Goal: Entertainment & Leisure: Consume media (video, audio)

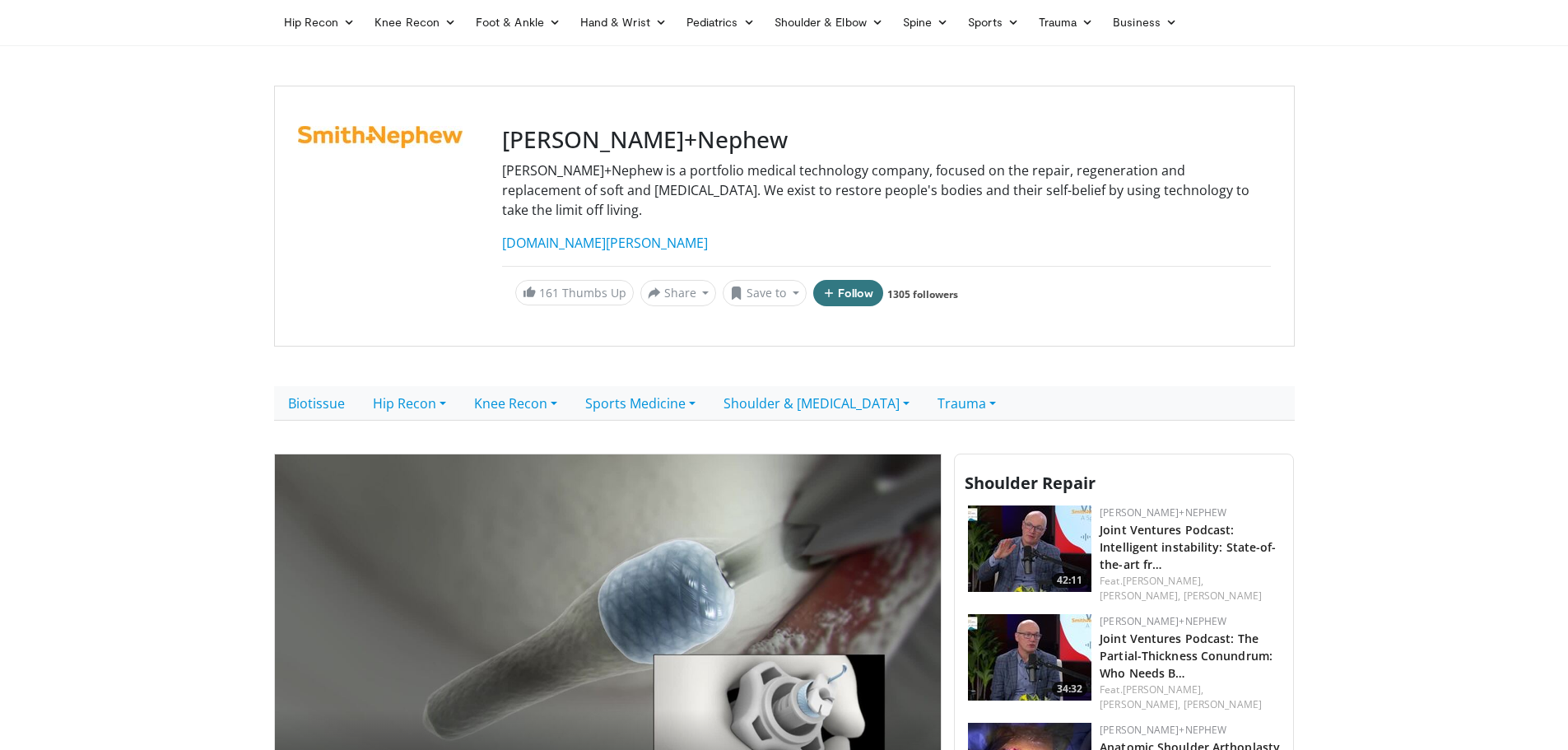
scroll to position [247, 0]
